Goal: Check status: Check status

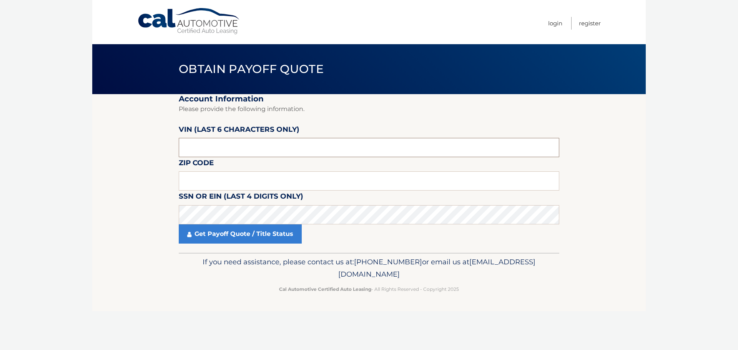
click at [245, 148] on input "text" at bounding box center [369, 147] width 381 height 19
drag, startPoint x: 215, startPoint y: 150, endPoint x: 173, endPoint y: 147, distance: 42.4
click at [173, 147] on section "Account Information Please provide the following information. [PERSON_NAME] (la…" at bounding box center [369, 173] width 554 height 159
paste input "533779"
type input "533779"
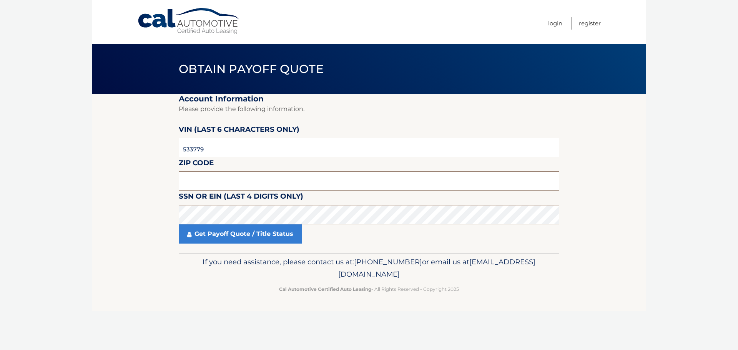
click at [232, 177] on input "text" at bounding box center [369, 181] width 381 height 19
type input "02780"
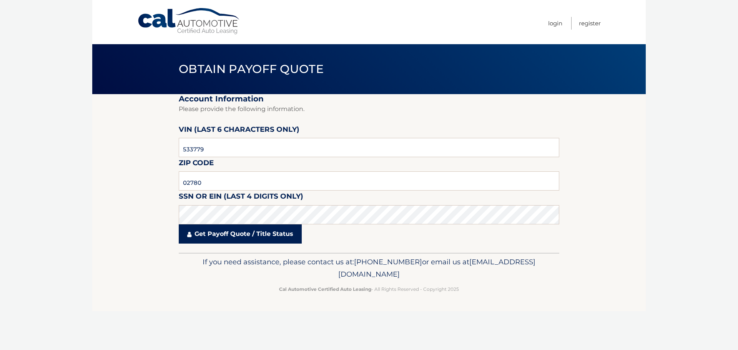
click at [239, 238] on link "Get Payoff Quote / Title Status" at bounding box center [240, 234] width 123 height 19
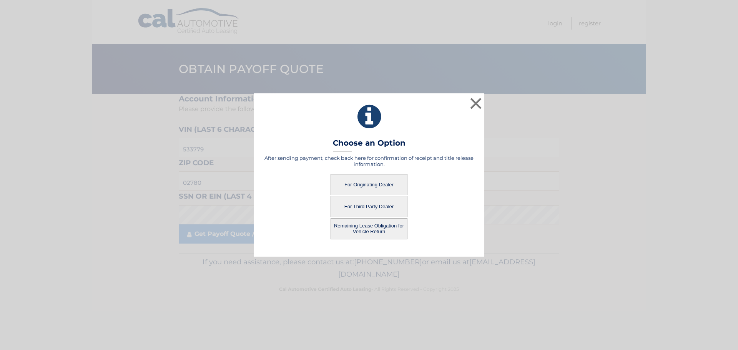
click at [371, 180] on button "For Originating Dealer" at bounding box center [369, 184] width 77 height 21
click at [369, 182] on button "For Originating Dealer" at bounding box center [369, 184] width 77 height 21
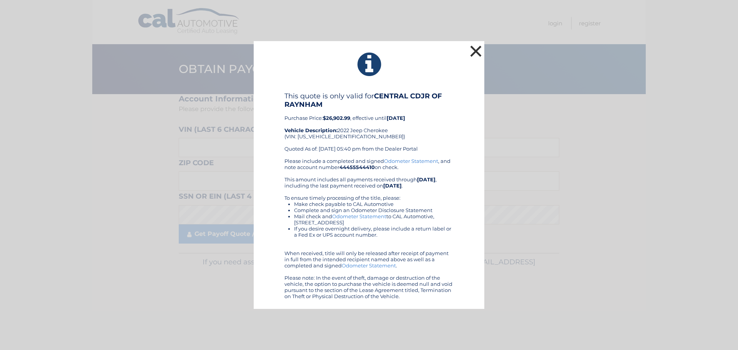
click at [475, 50] on button "×" at bounding box center [475, 50] width 15 height 15
